Goal: Complete application form

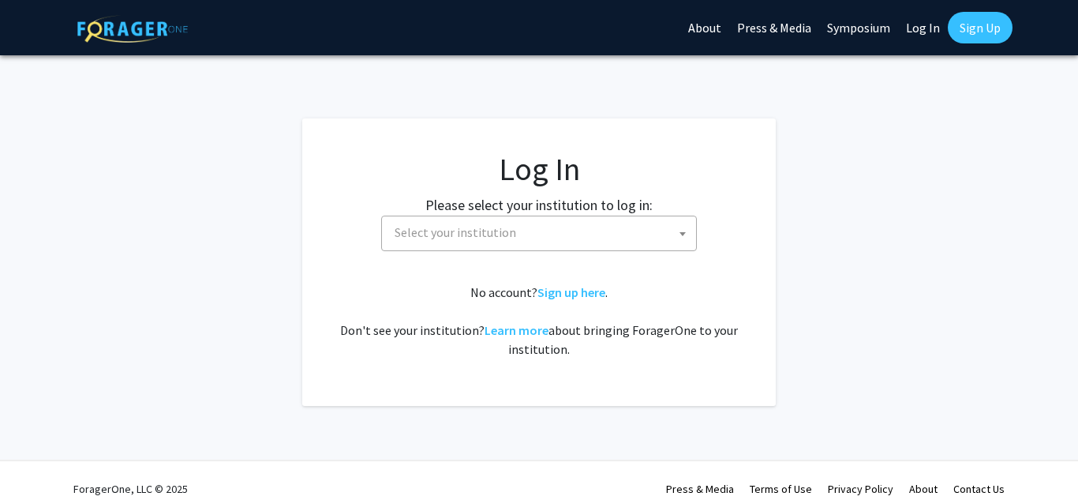
click at [684, 235] on b at bounding box center [683, 234] width 6 height 4
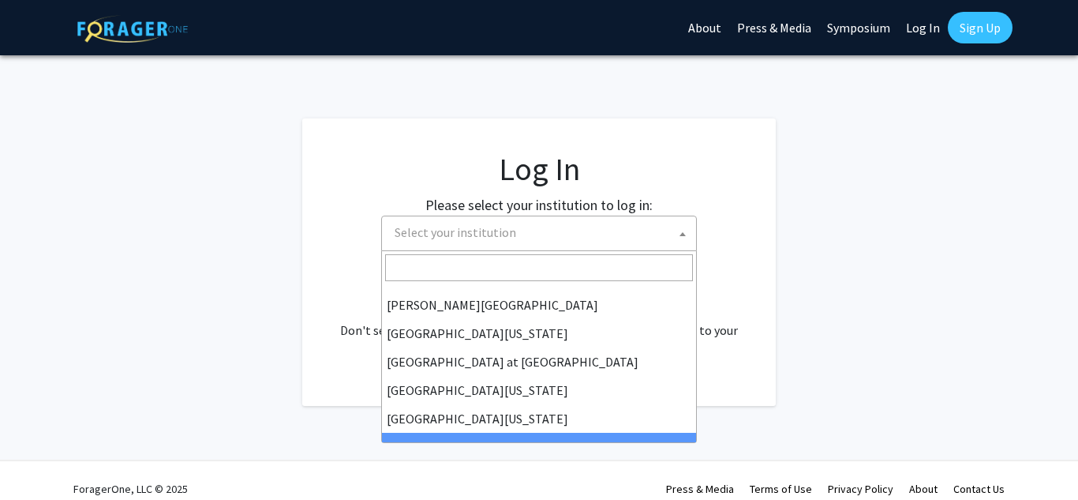
scroll to position [553, 0]
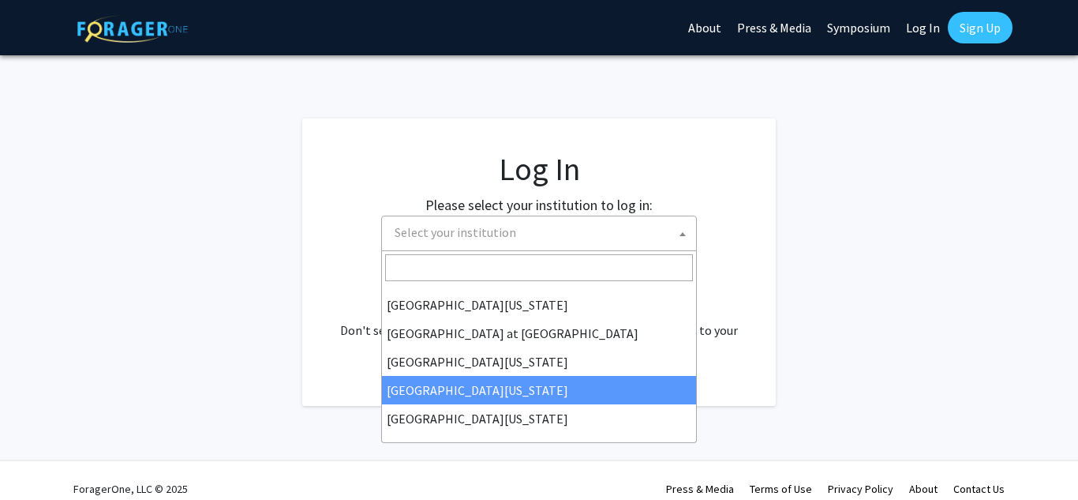
select select "31"
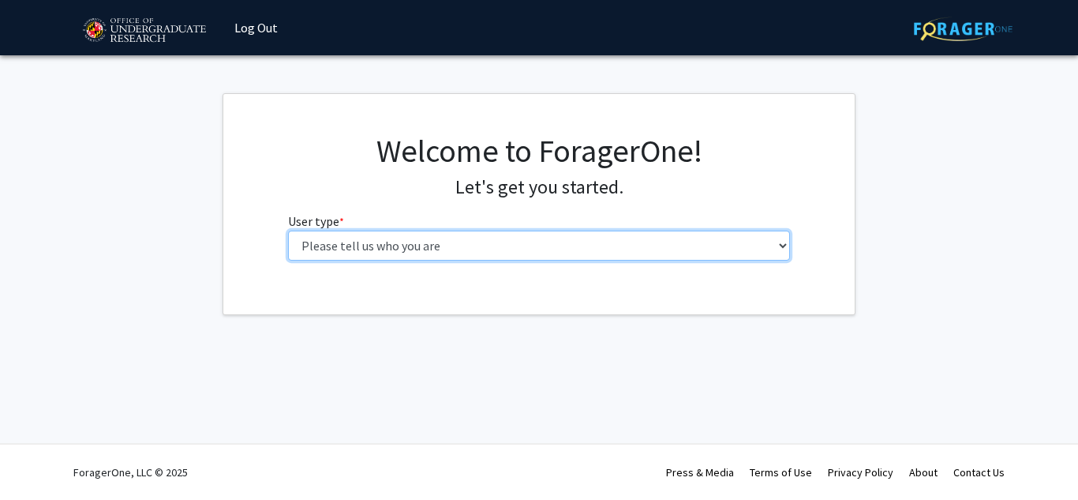
click at [785, 249] on select "Please tell us who you are Undergraduate Student Master's Student Doctoral Cand…" at bounding box center [539, 245] width 503 height 30
select select "1: undergrad"
click at [288, 230] on select "Please tell us who you are Undergraduate Student Master's Student Doctoral Cand…" at bounding box center [539, 245] width 503 height 30
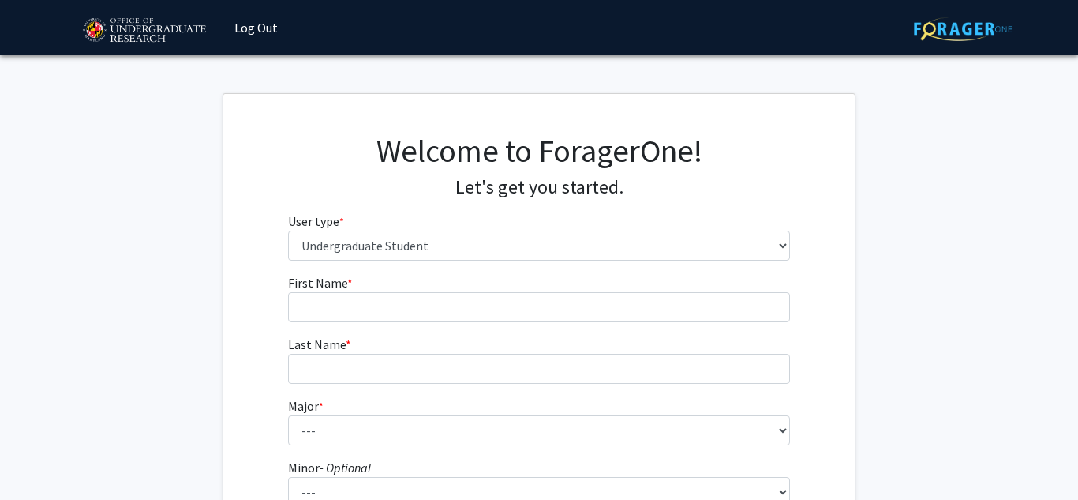
click at [965, 222] on fg-get-started "Welcome to ForagerOne! Let's get you started. User type * required Please tell …" at bounding box center [539, 402] width 1078 height 618
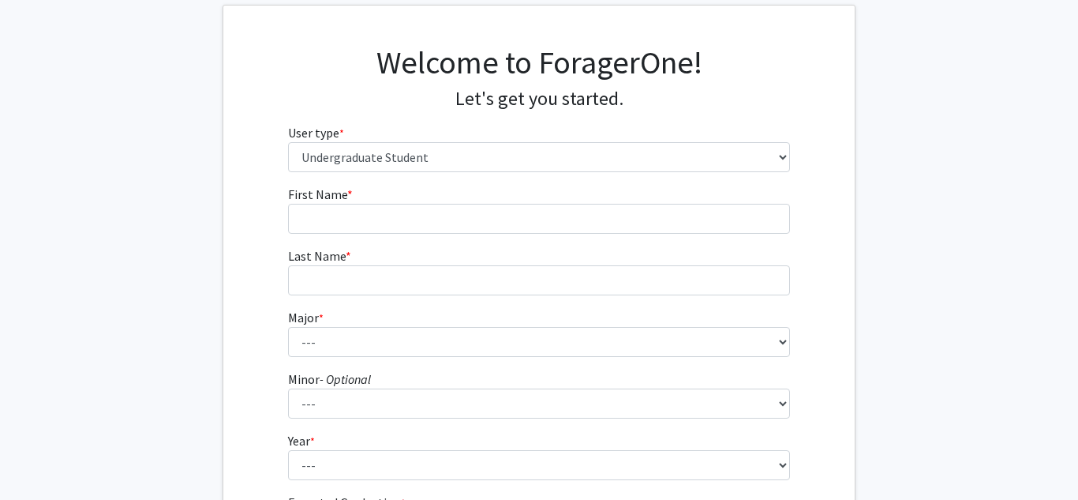
scroll to position [63, 0]
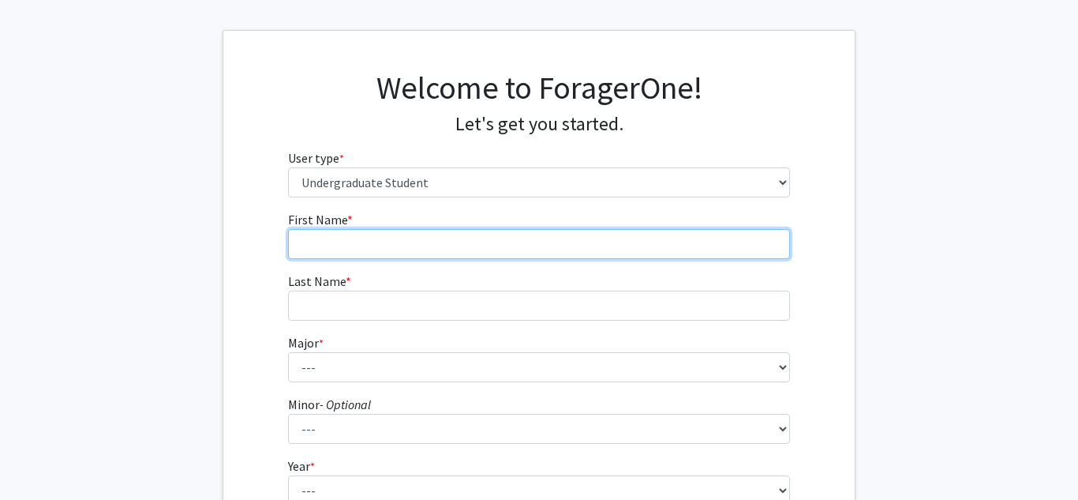
click at [485, 242] on input "First Name * required" at bounding box center [539, 244] width 503 height 30
type input "Favour"
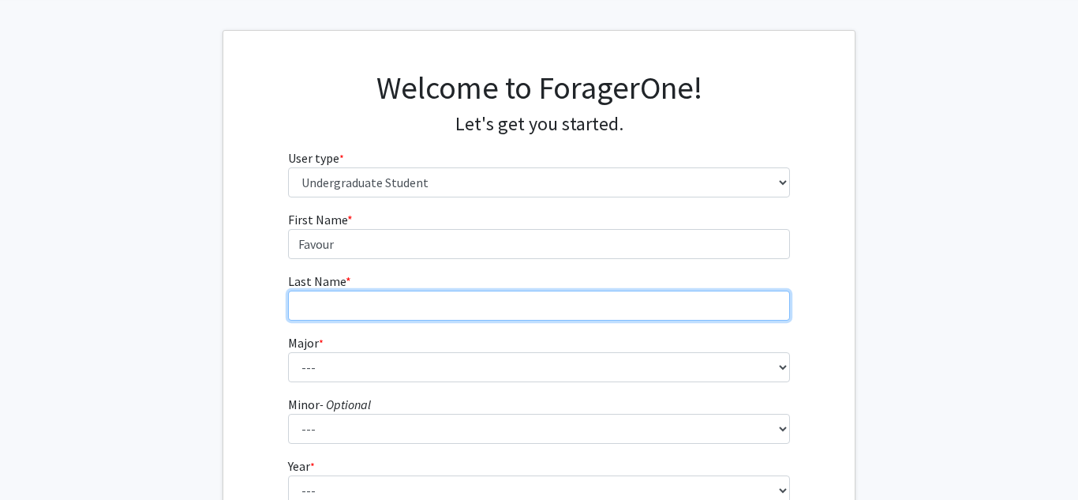
click at [418, 309] on input "Last Name * required" at bounding box center [539, 305] width 503 height 30
type input "Omotoso"
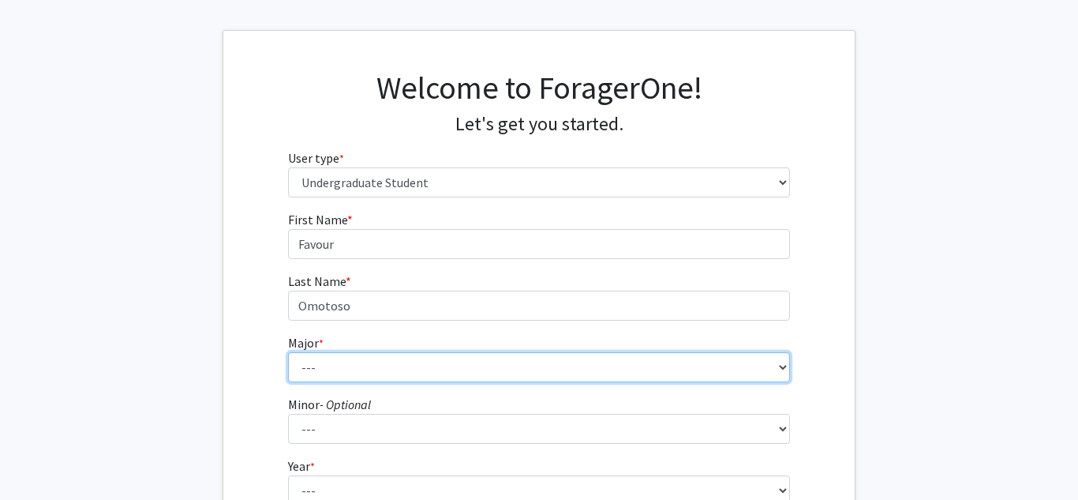
click at [472, 369] on select "--- Accounting Aerospace Engineering African American and Africana Studies Agri…" at bounding box center [539, 367] width 503 height 30
select select "85: 2386"
click at [288, 352] on select "--- Accounting Aerospace Engineering African American and Africana Studies Agri…" at bounding box center [539, 367] width 503 height 30
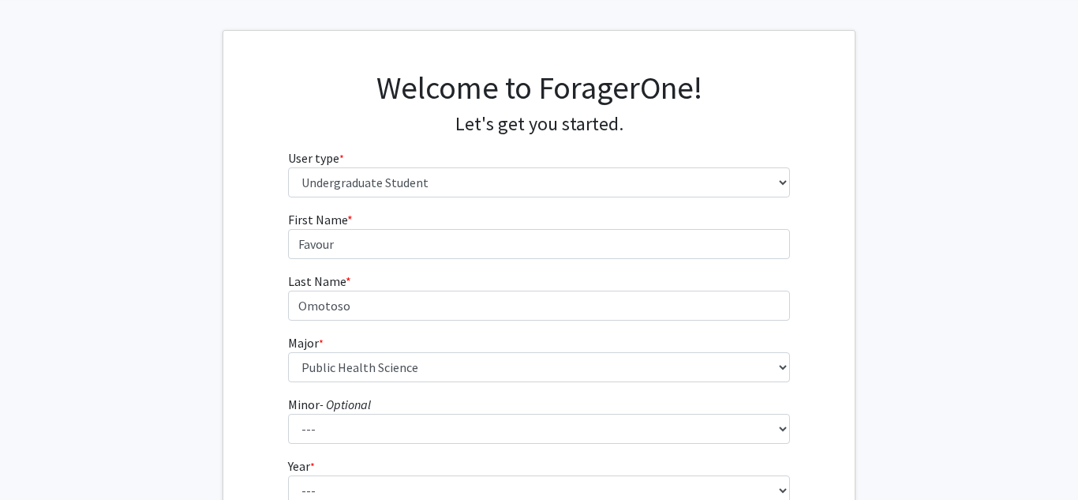
click at [882, 374] on fg-get-started "Welcome to ForagerOne! Let's get you started. User type * required Please tell …" at bounding box center [539, 339] width 1078 height 618
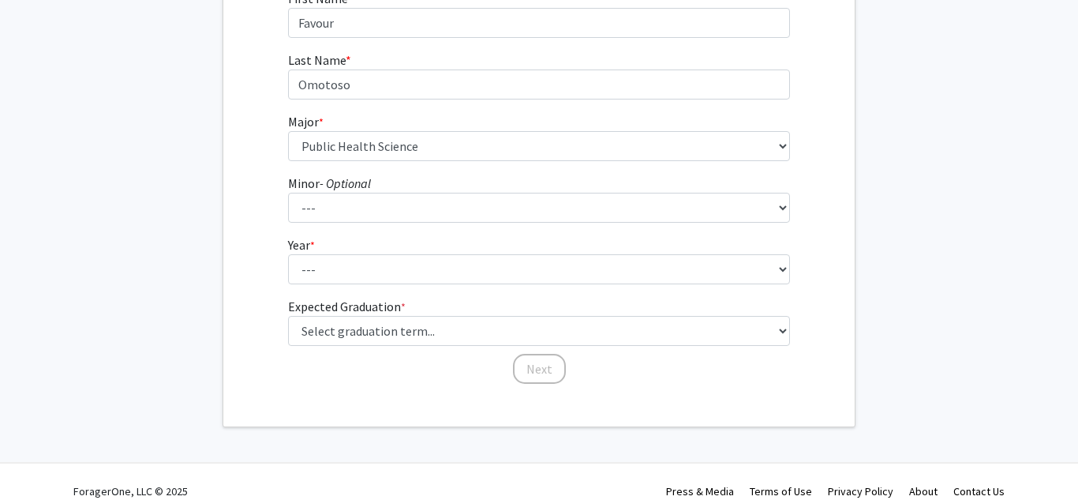
scroll to position [303, 0]
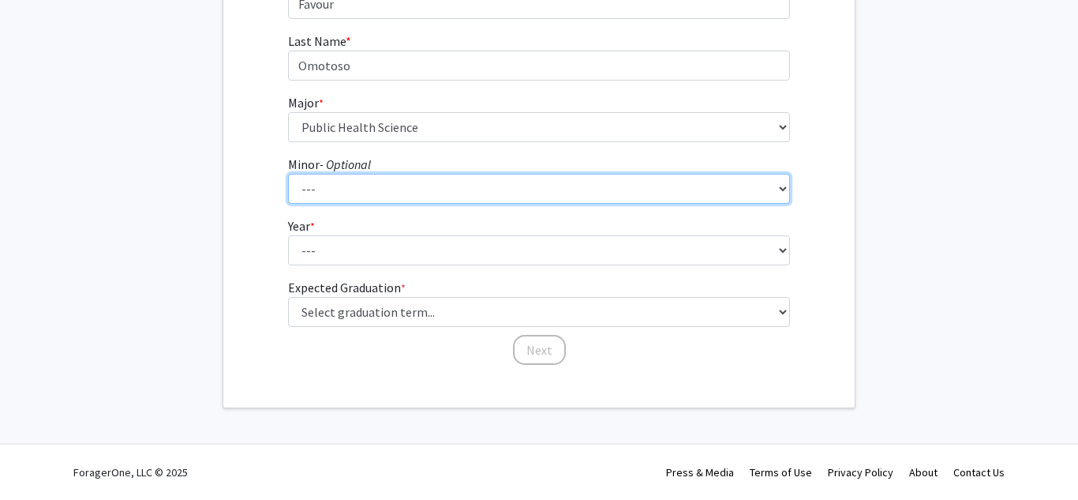
click at [785, 191] on select "--- Actuarial Mathematics Advanced Cybersecurity Experience for Students Africa…" at bounding box center [539, 189] width 503 height 30
select select "49: 1852"
click at [288, 174] on select "--- Actuarial Mathematics Advanced Cybersecurity Experience for Students Africa…" at bounding box center [539, 189] width 503 height 30
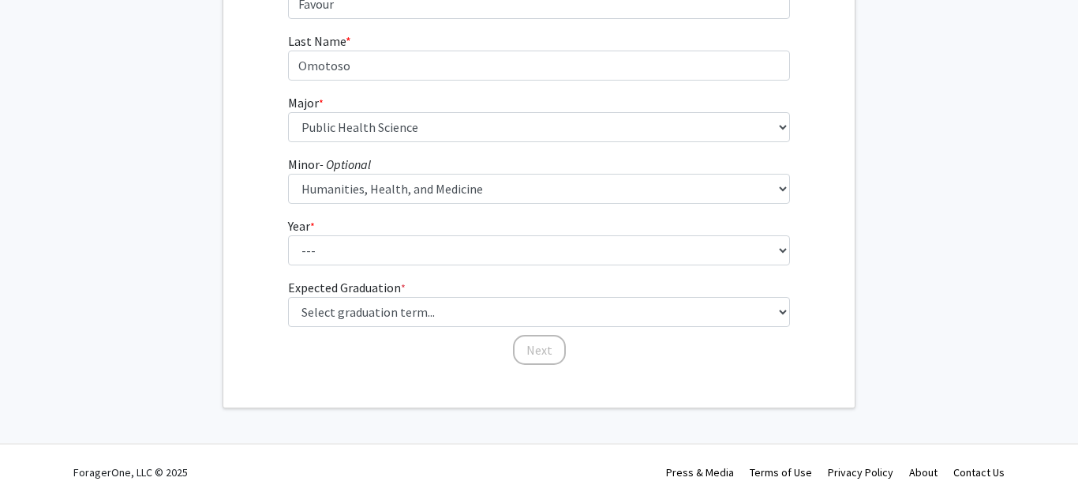
click at [979, 198] on fg-get-started "Welcome to ForagerOne! Let's get you started. User type * required Please tell …" at bounding box center [539, 99] width 1078 height 618
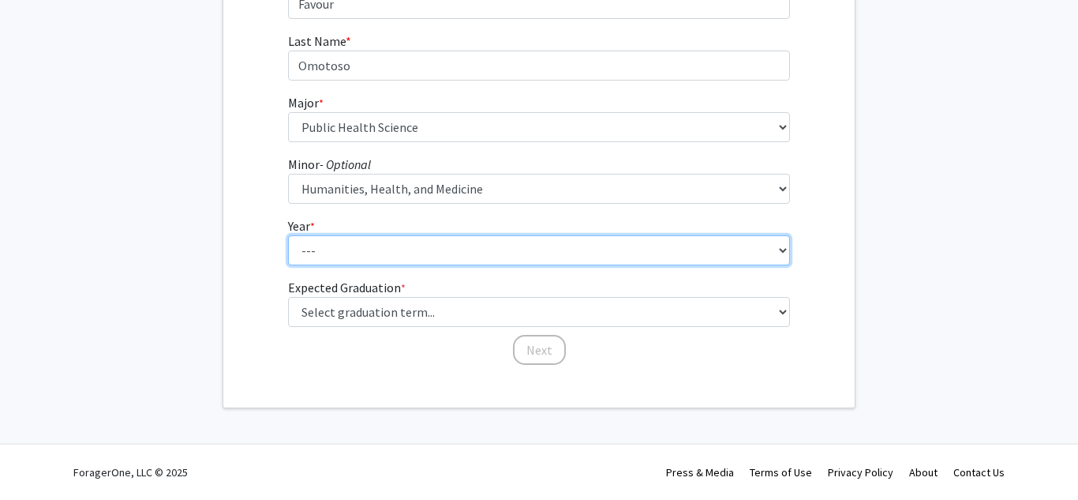
click at [783, 250] on select "--- First-year Sophomore Junior Senior Postbaccalaureate Certificate" at bounding box center [539, 250] width 503 height 30
select select "3: junior"
click at [288, 235] on select "--- First-year Sophomore Junior Senior Postbaccalaureate Certificate" at bounding box center [539, 250] width 503 height 30
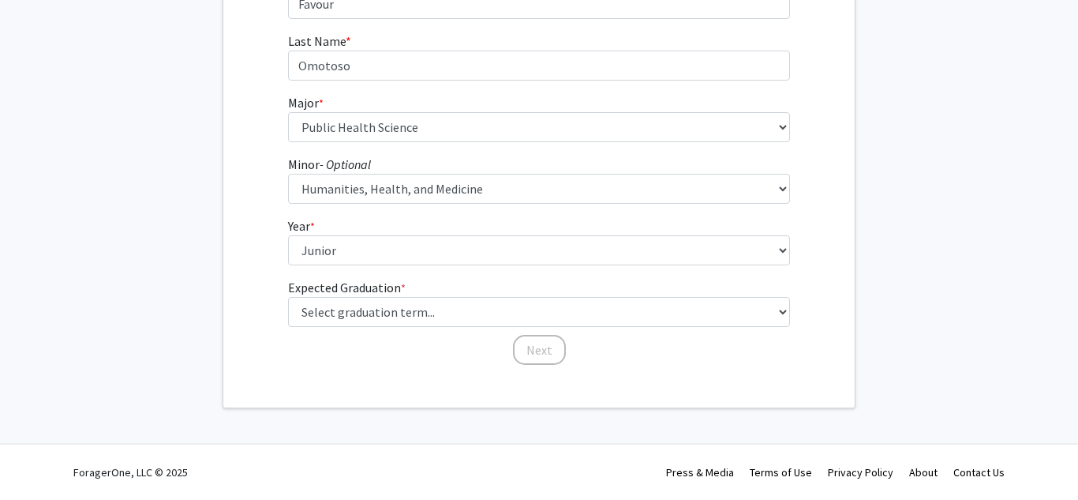
click at [907, 264] on fg-get-started "Welcome to ForagerOne! Let's get you started. User type * required Please tell …" at bounding box center [539, 99] width 1078 height 618
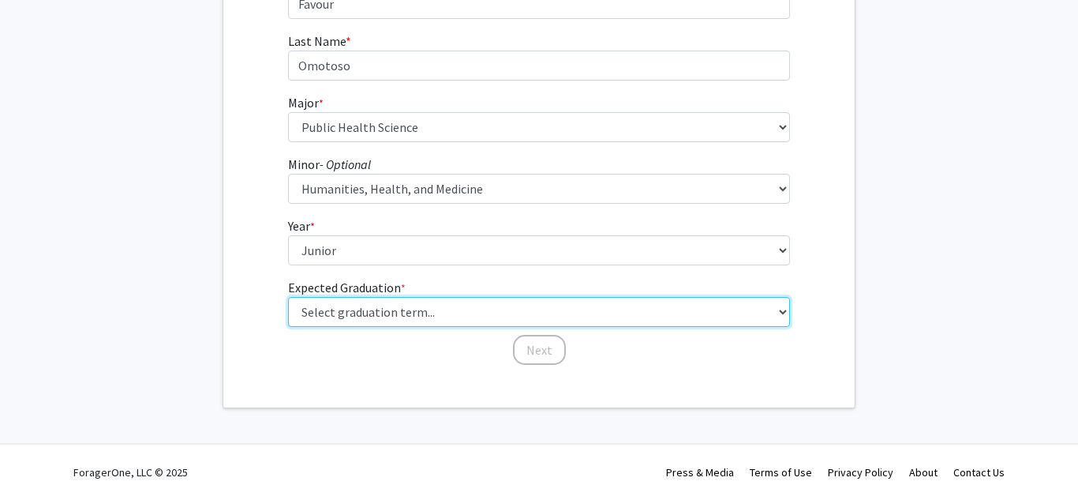
click at [785, 314] on select "Select graduation term... Spring 2025 Summer 2025 Fall 2025 Winter 2025 Spring …" at bounding box center [539, 312] width 503 height 30
select select "9: spring_2027"
click at [288, 297] on select "Select graduation term... Spring 2025 Summer 2025 Fall 2025 Winter 2025 Spring …" at bounding box center [539, 312] width 503 height 30
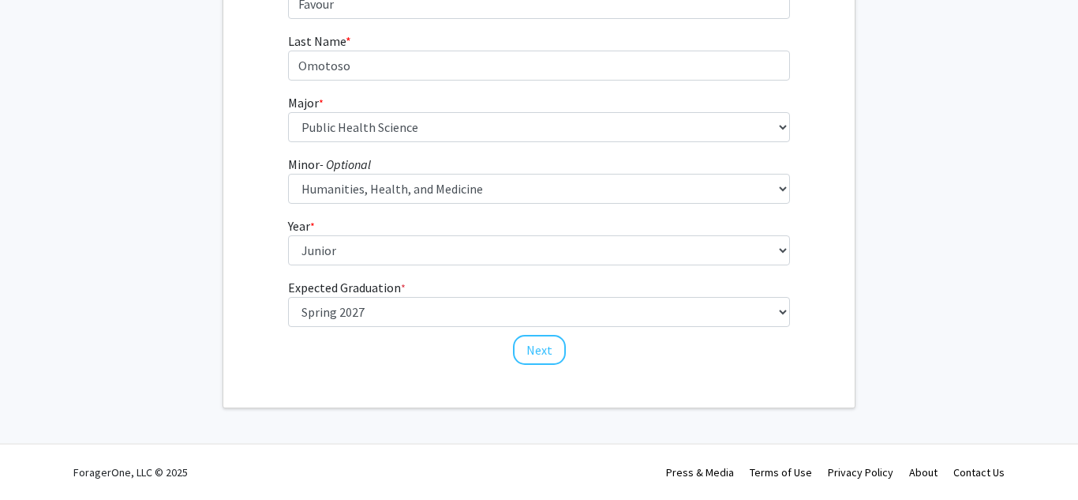
click at [965, 218] on fg-get-started "Welcome to ForagerOne! Let's get you started. User type * required Please tell …" at bounding box center [539, 99] width 1078 height 618
click at [540, 358] on button "Next" at bounding box center [539, 350] width 53 height 30
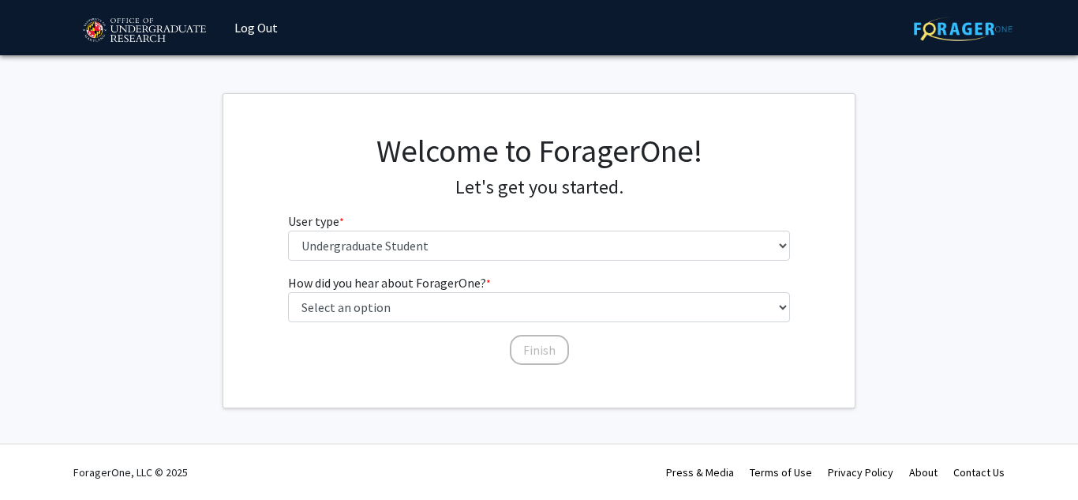
scroll to position [0, 0]
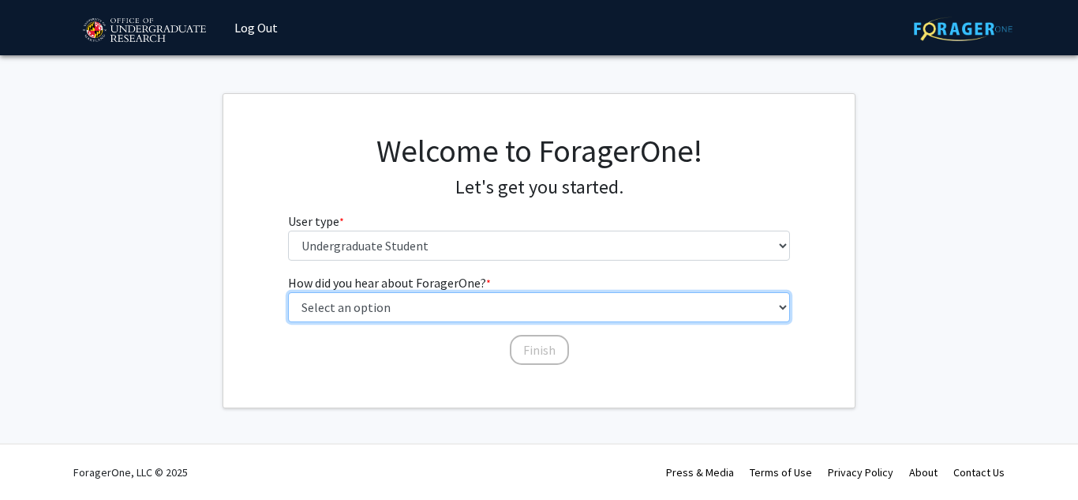
click at [782, 306] on select "Select an option Peer/student recommendation Faculty/staff recommendation Unive…" at bounding box center [539, 307] width 503 height 30
click at [288, 292] on select "Select an option Peer/student recommendation Faculty/staff recommendation Unive…" at bounding box center [539, 307] width 503 height 30
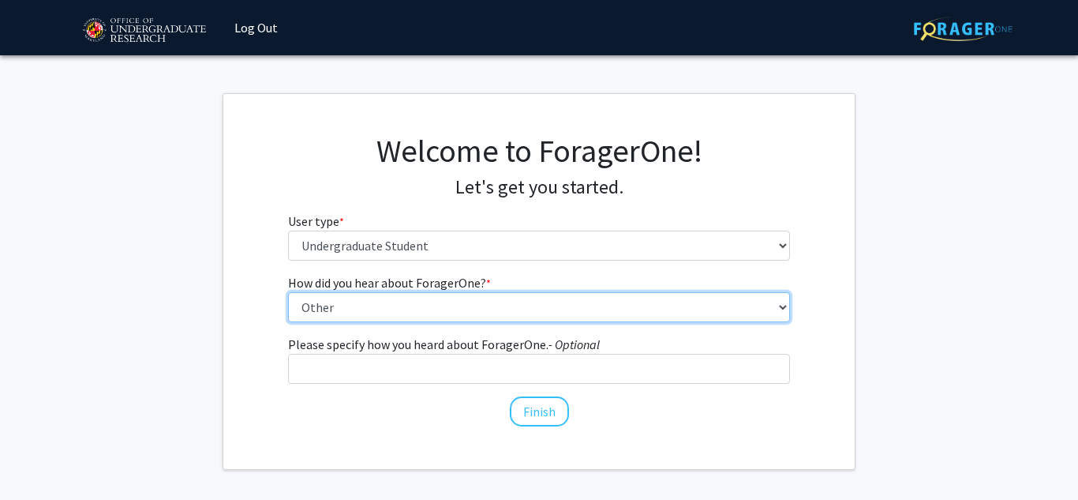
click at [781, 306] on select "Select an option Peer/student recommendation Faculty/staff recommendation Unive…" at bounding box center [539, 307] width 503 height 30
select select "3: university_website"
click at [288, 292] on select "Select an option Peer/student recommendation Faculty/staff recommendation Unive…" at bounding box center [539, 307] width 503 height 30
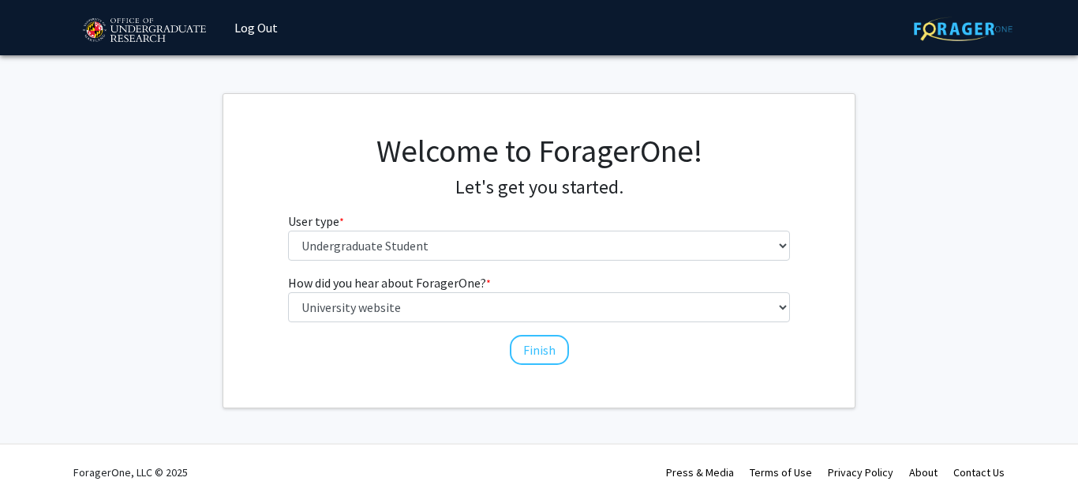
click at [991, 236] on fg-get-started "Welcome to ForagerOne! Let's get you started. User type * required Please tell …" at bounding box center [539, 250] width 1078 height 315
click at [542, 354] on button "Finish" at bounding box center [539, 350] width 59 height 30
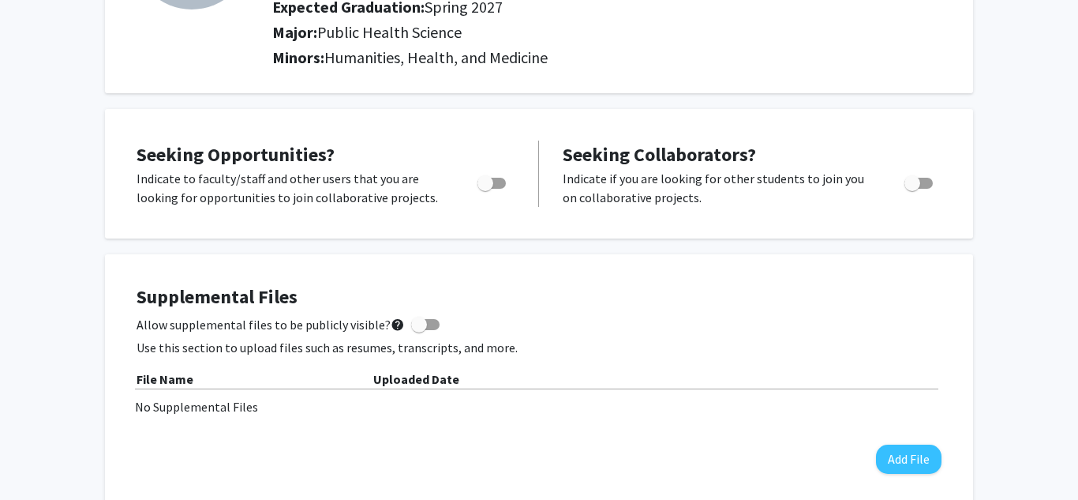
scroll to position [215, 0]
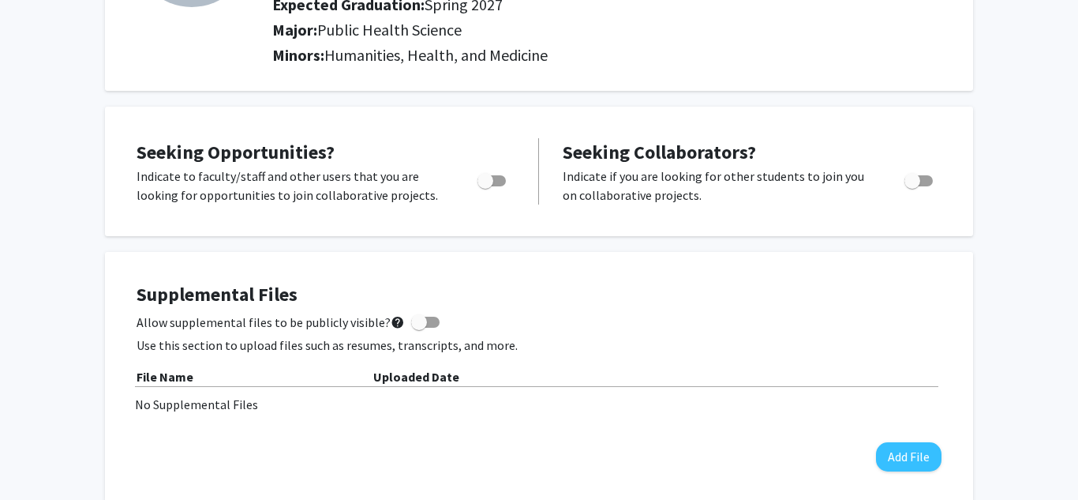
click at [480, 184] on span "Toggle" at bounding box center [486, 181] width 16 height 16
click at [485, 186] on input "Are you actively seeking opportunities?" at bounding box center [485, 186] width 1 height 1
checkbox input "true"
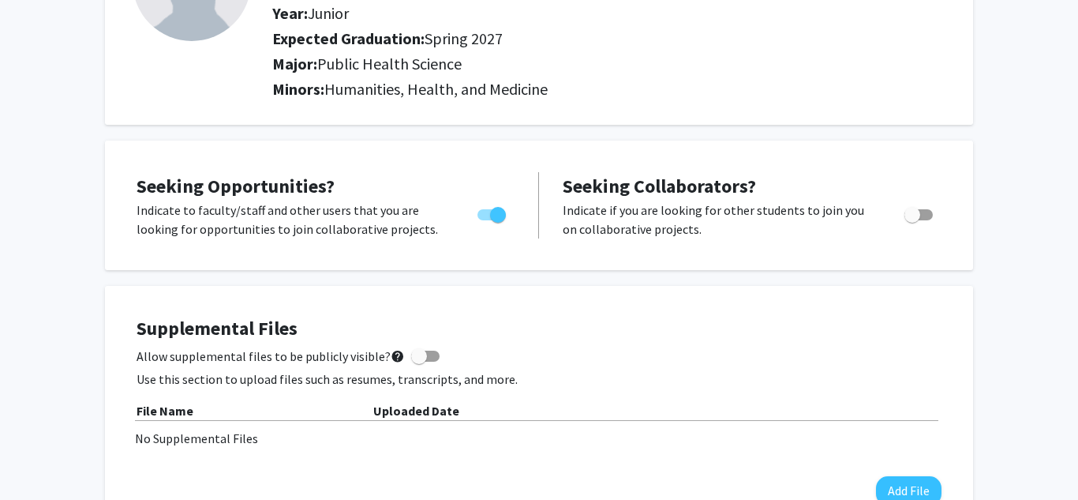
scroll to position [0, 0]
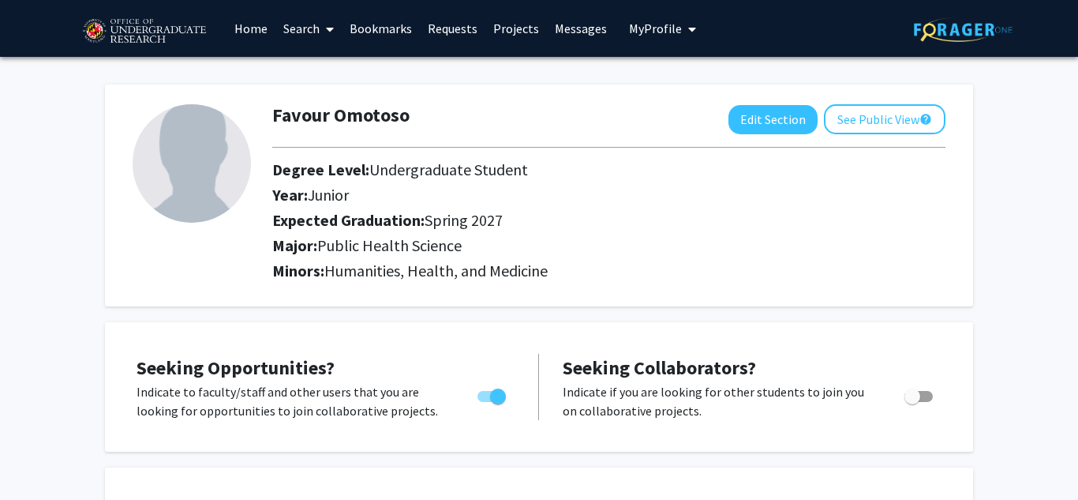
click at [328, 30] on icon at bounding box center [330, 29] width 8 height 13
click at [322, 107] on span "Students" at bounding box center [323, 104] width 96 height 32
